Goal: Find specific page/section: Find specific page/section

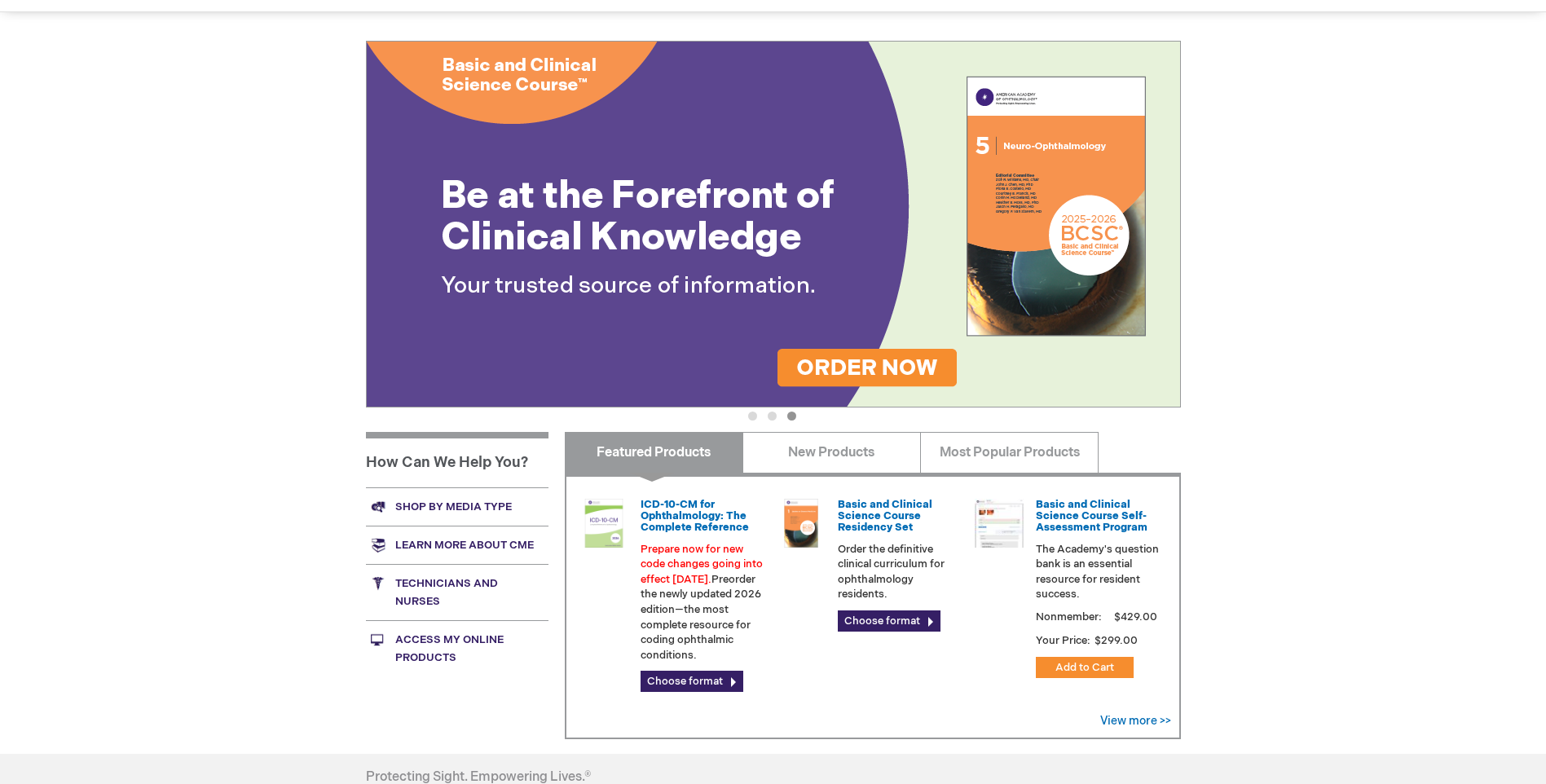
scroll to position [163, 0]
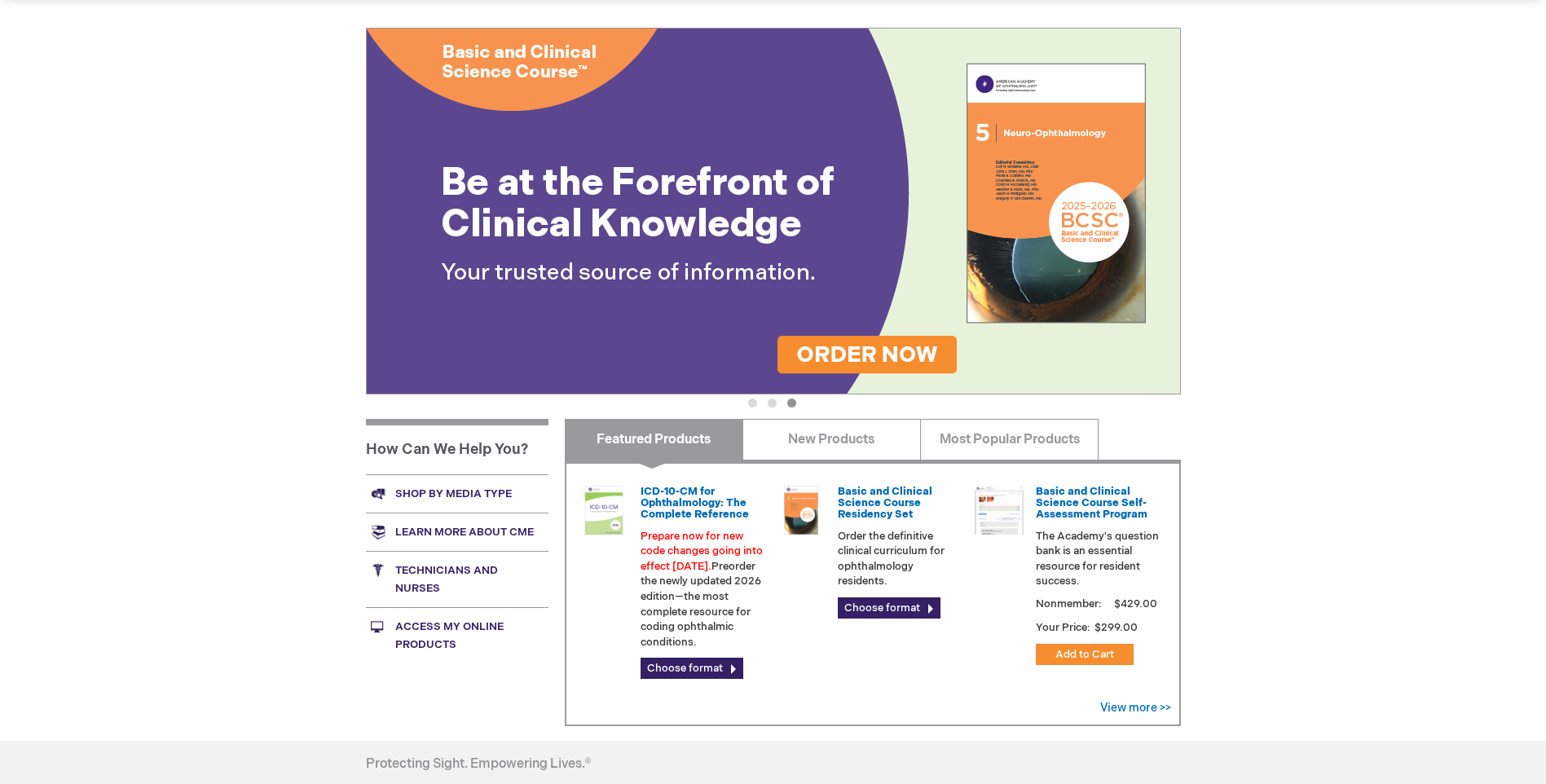
click at [442, 489] on link "Shop by media type" at bounding box center [457, 493] width 183 height 38
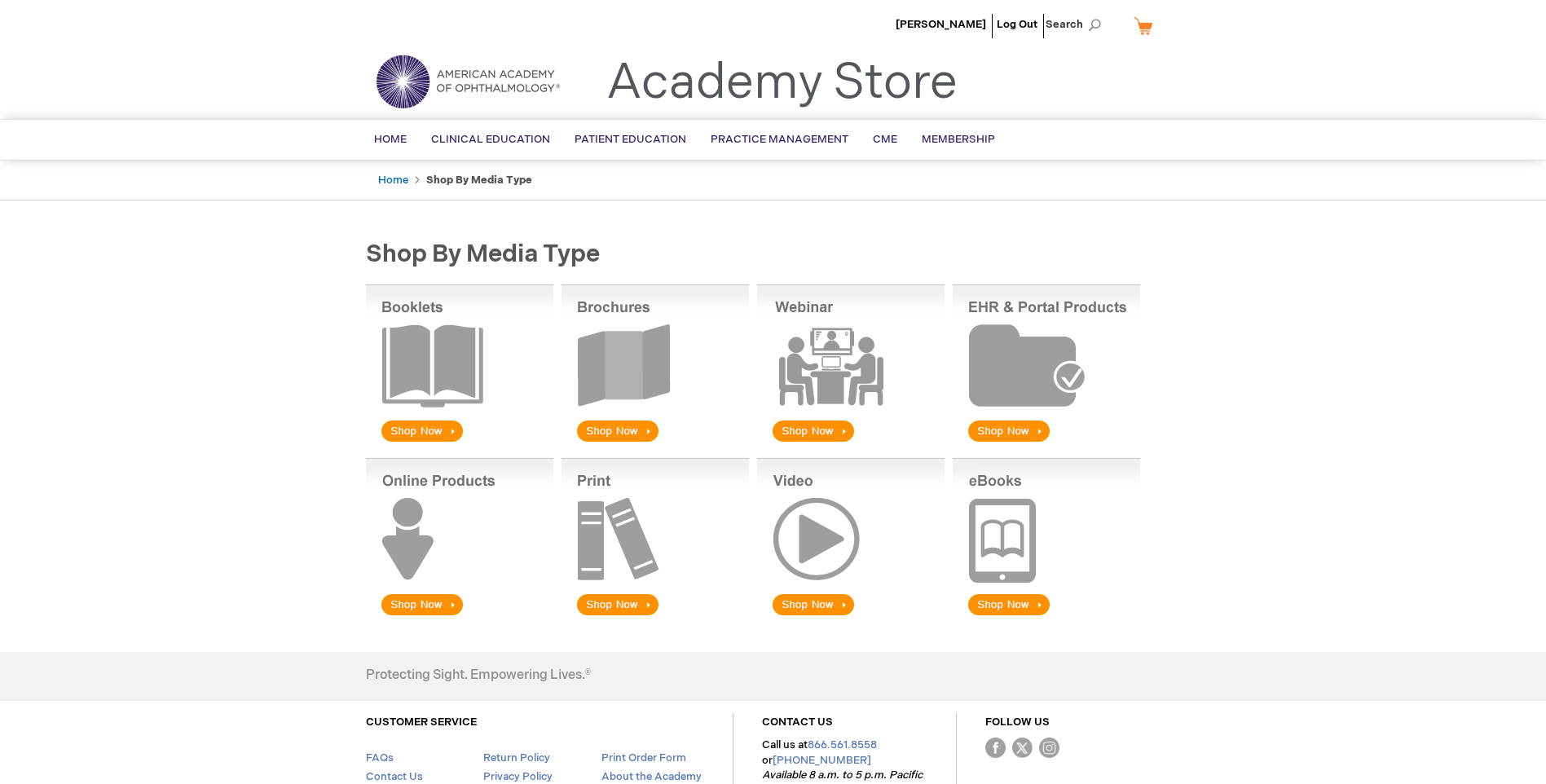
click at [627, 354] on img at bounding box center [655, 365] width 188 height 161
drag, startPoint x: 629, startPoint y: 432, endPoint x: 635, endPoint y: 425, distance: 9.2
click at [629, 432] on img at bounding box center [655, 365] width 188 height 161
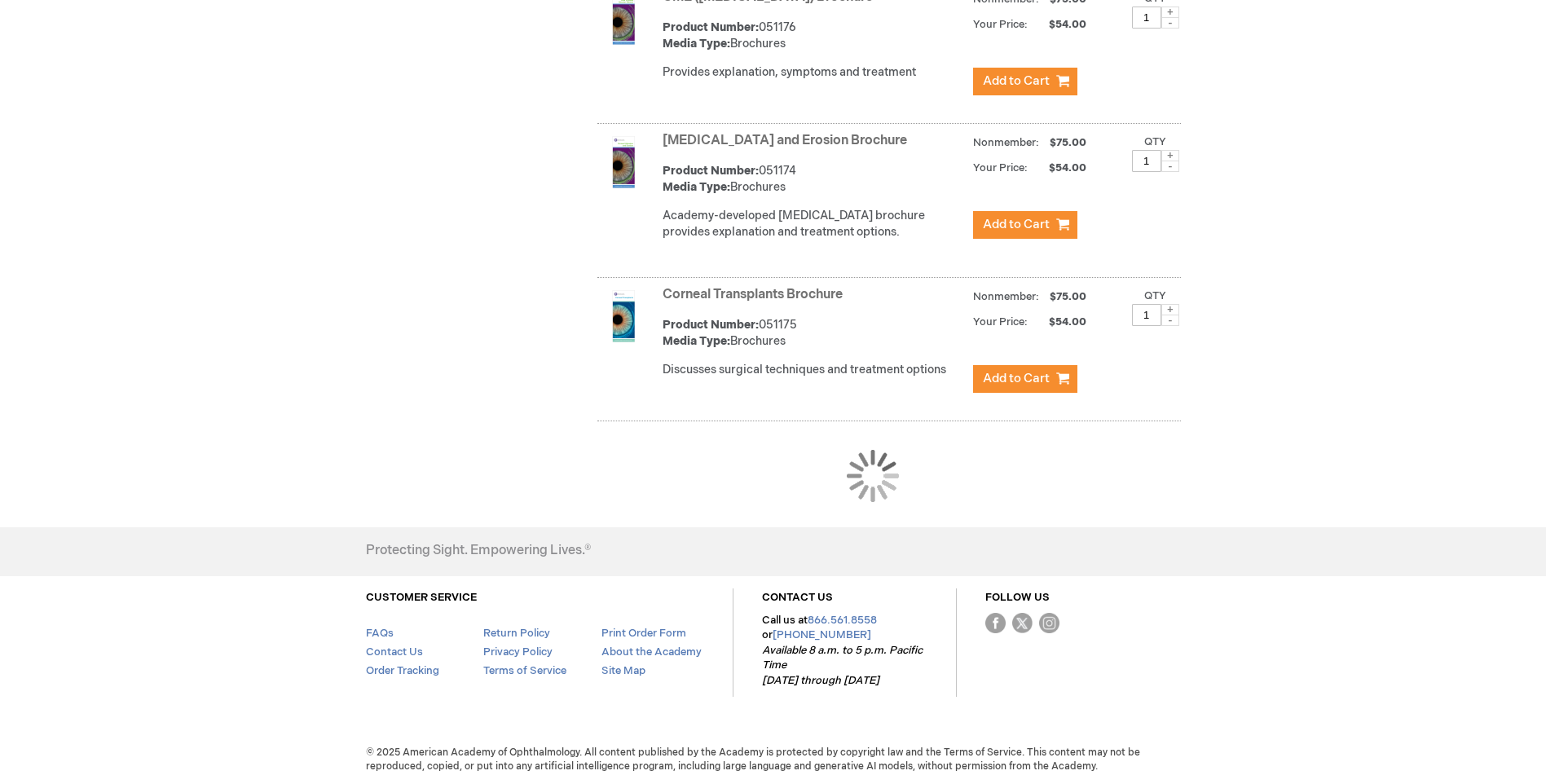
scroll to position [1467, 0]
